Goal: Navigation & Orientation: Find specific page/section

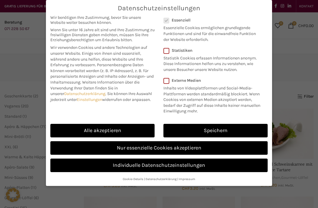
click at [136, 128] on link "Alle akzeptieren" at bounding box center [102, 131] width 104 height 14
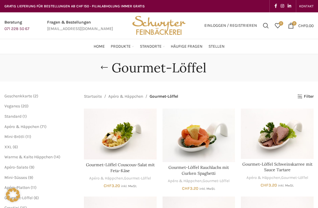
checkbox input "true"
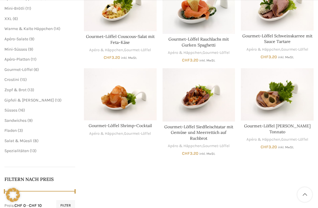
scroll to position [129, 0]
click at [11, 108] on span "Süsses" at bounding box center [10, 110] width 13 height 5
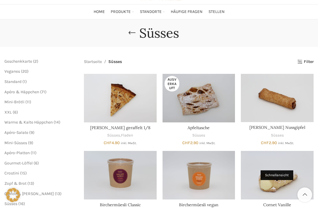
scroll to position [34, 0]
